Goal: Information Seeking & Learning: Learn about a topic

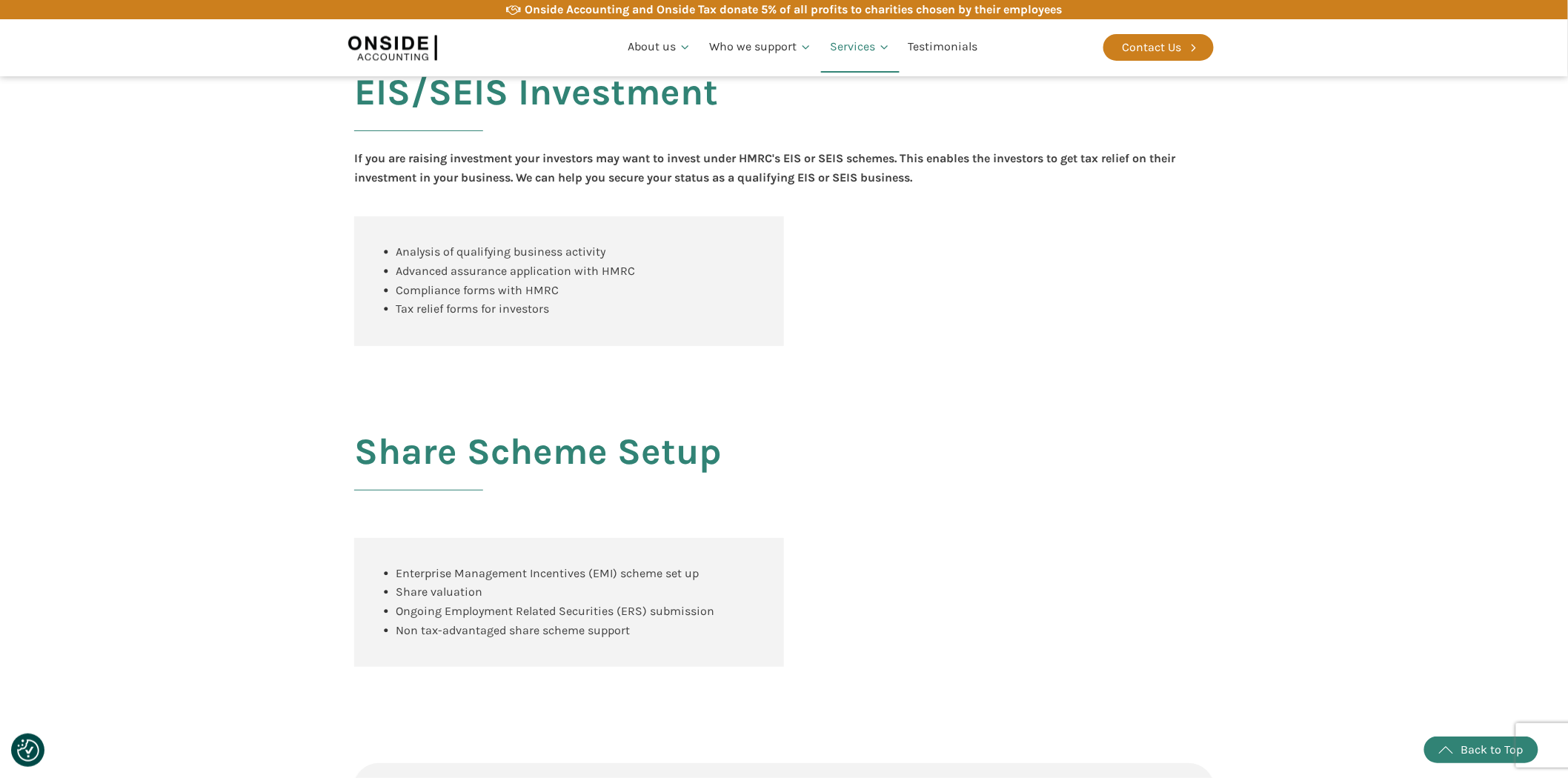
scroll to position [1384, 0]
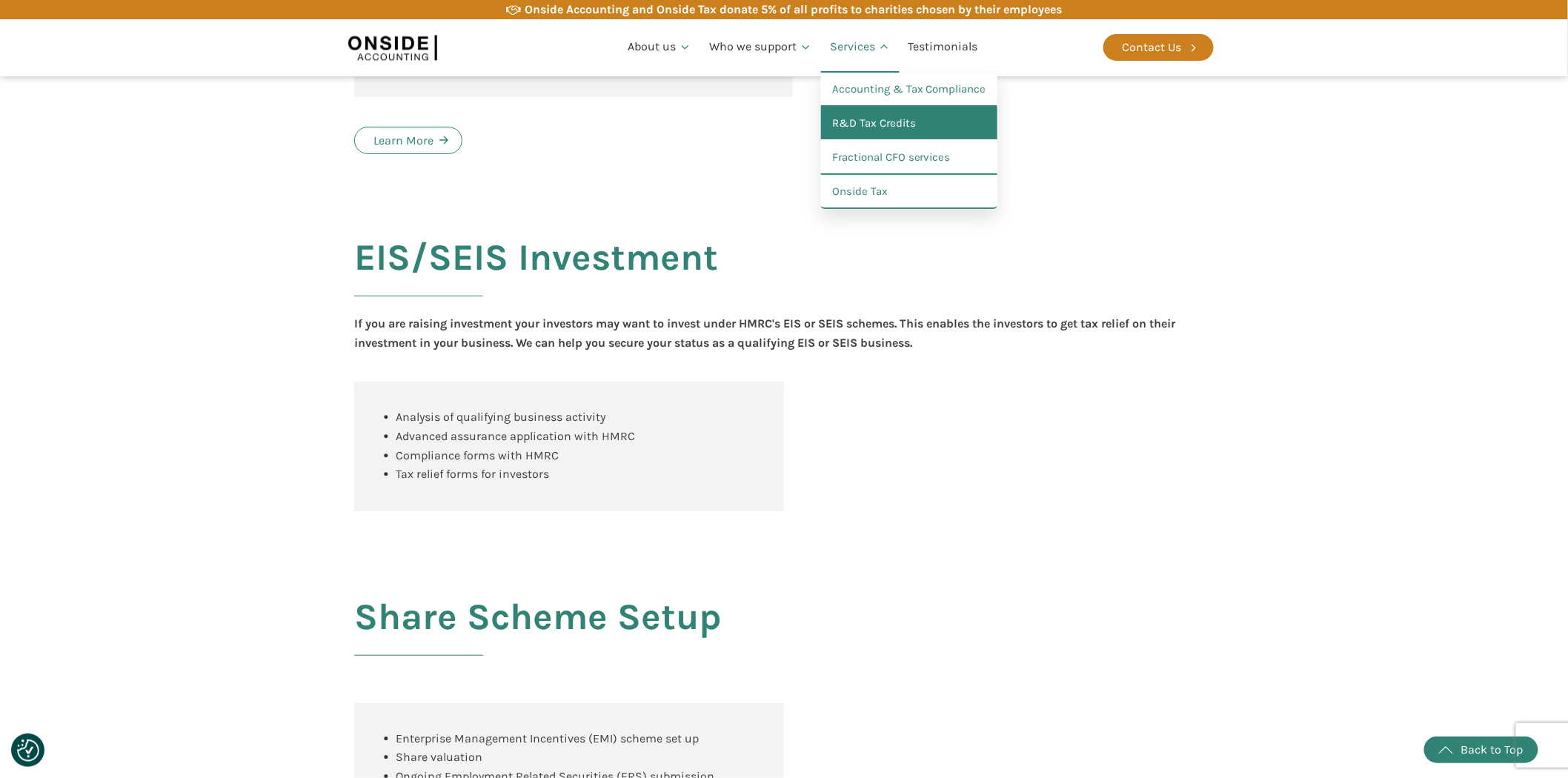
click at [863, 127] on link "R&D Tax Credits" at bounding box center [909, 124] width 176 height 34
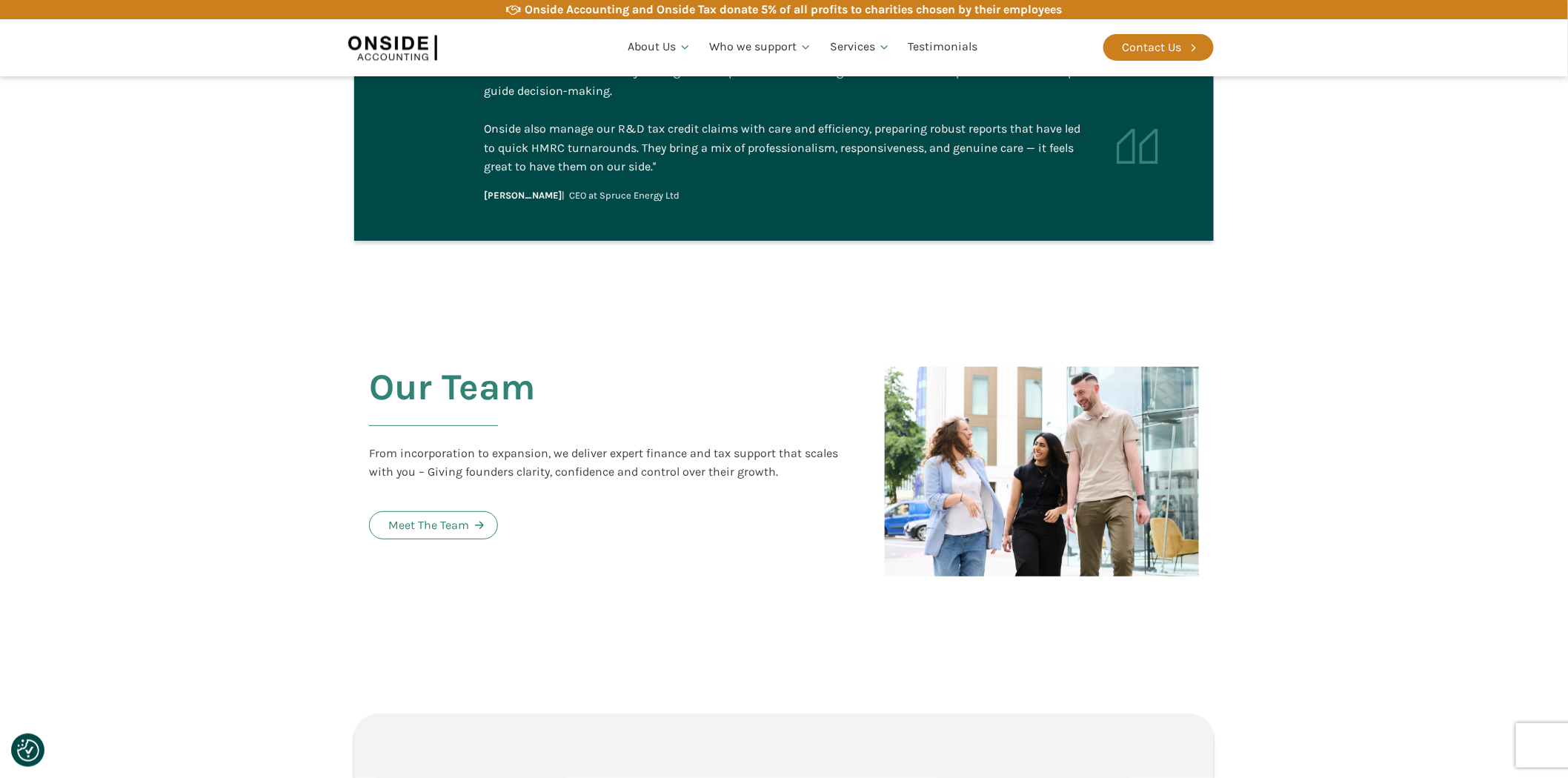
scroll to position [3294, 0]
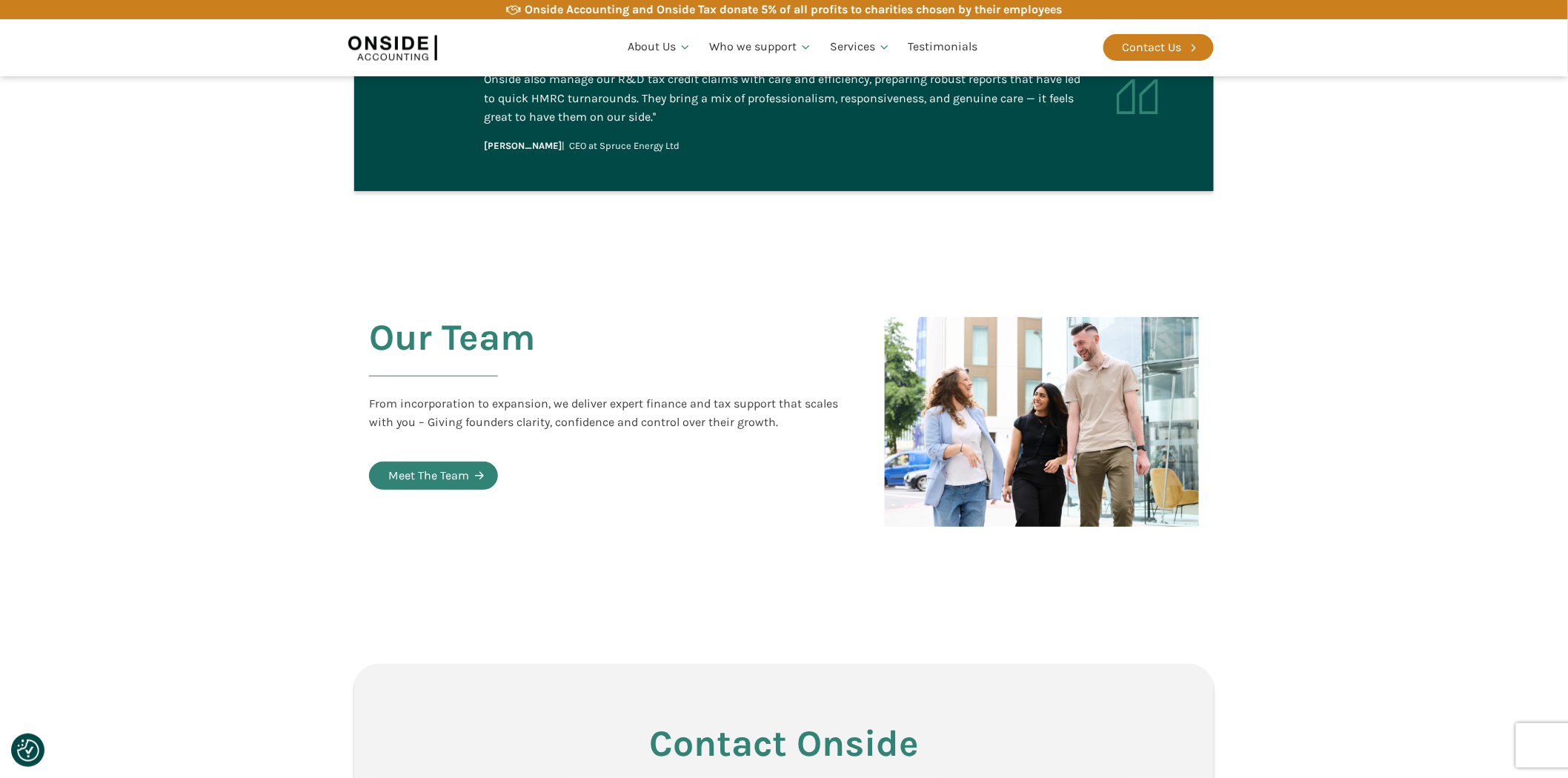
click at [446, 466] on div "Meet The Team" at bounding box center [428, 476] width 80 height 20
click at [1454, 434] on section "Our Team From incorporation to expansion, we deliver expert finance and tax sup…" at bounding box center [784, 422] width 1568 height 351
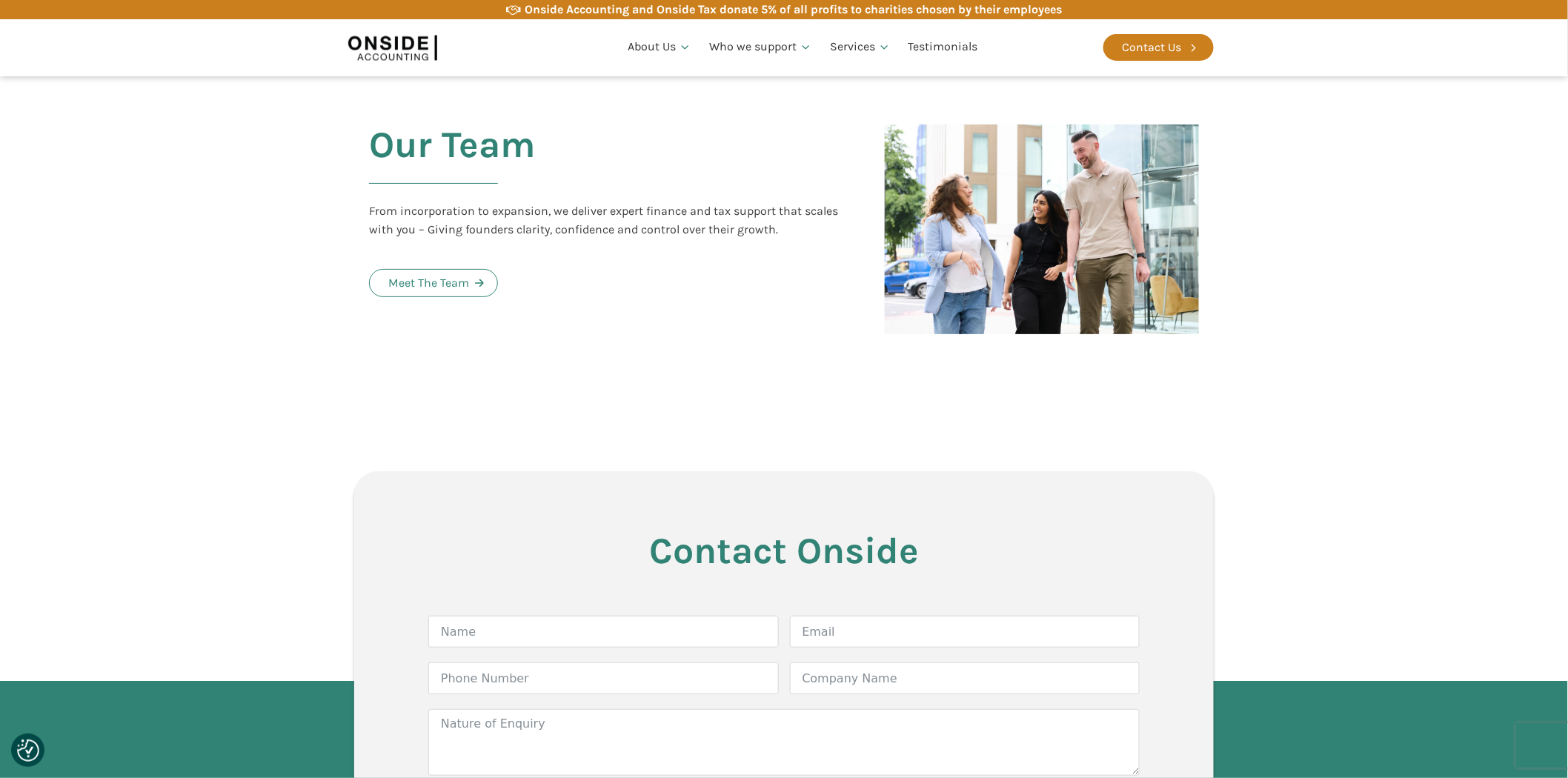
scroll to position [3377, 0]
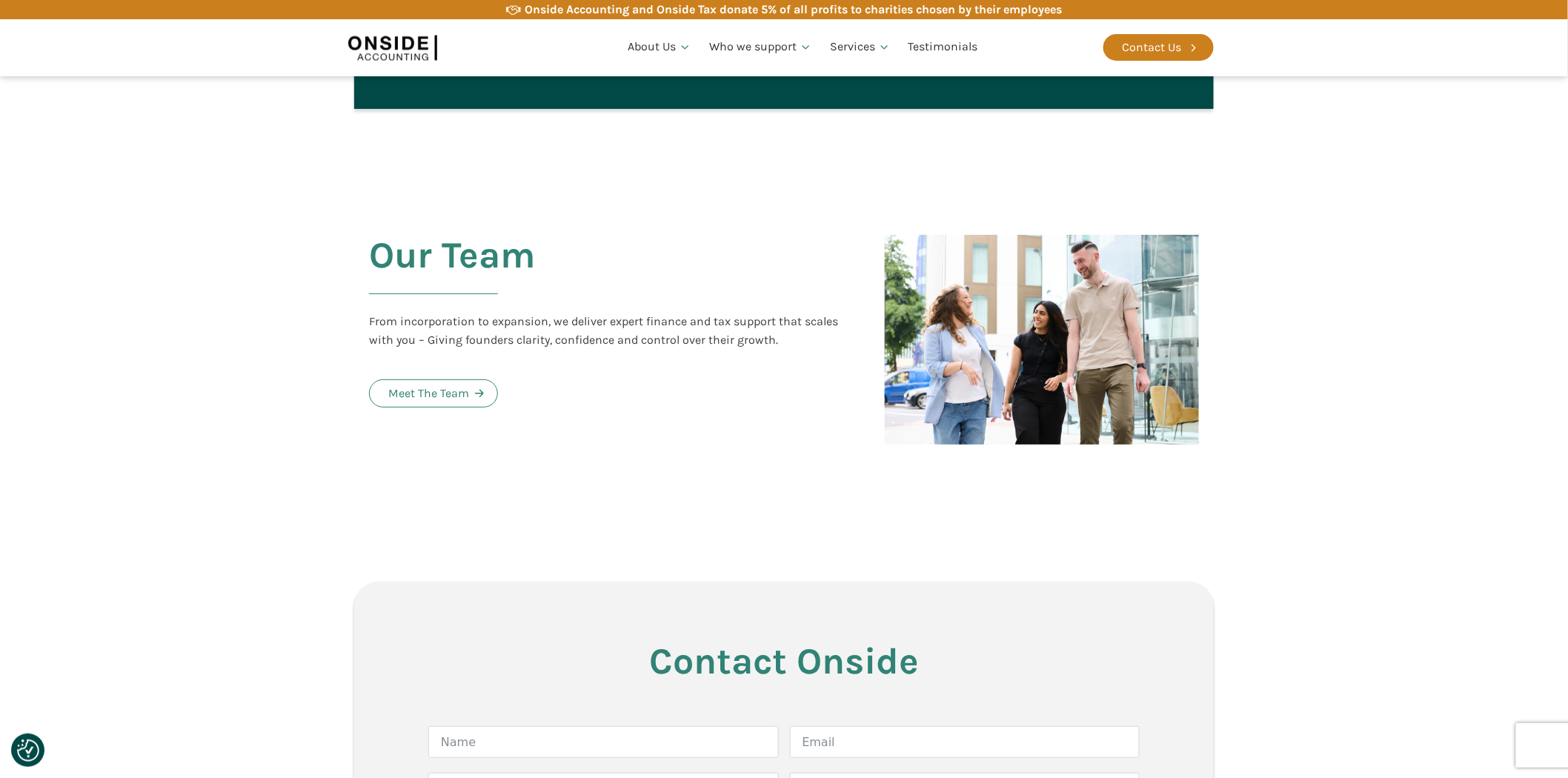
click at [401, 58] on img at bounding box center [393, 48] width 89 height 34
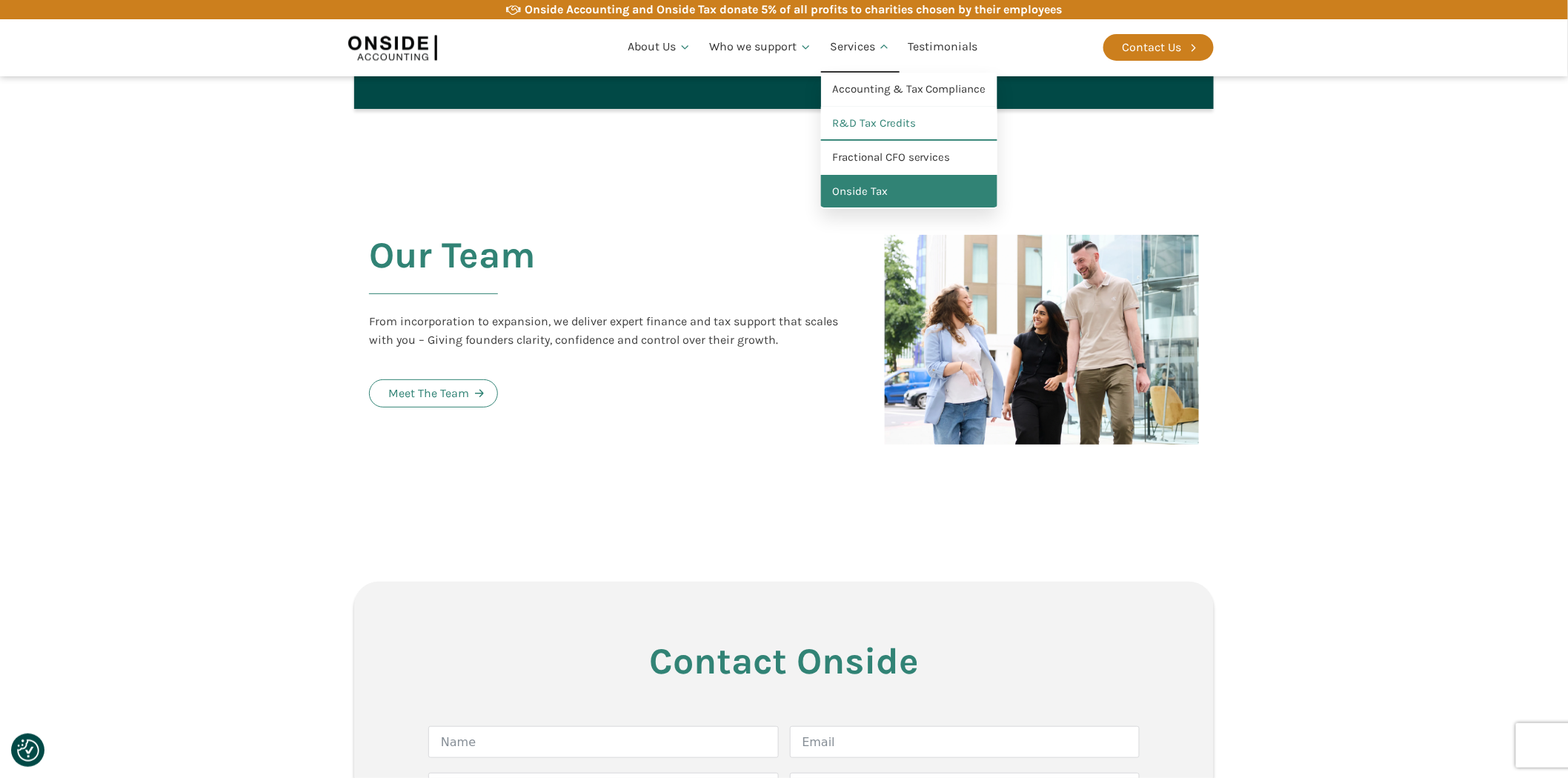
click at [864, 188] on link "Onside Tax" at bounding box center [909, 192] width 176 height 34
